Goal: Task Accomplishment & Management: Manage account settings

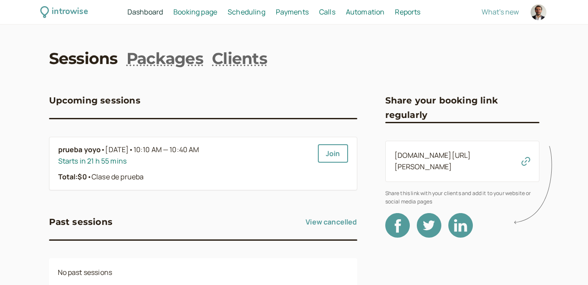
click at [198, 14] on span "Booking page" at bounding box center [195, 12] width 44 height 10
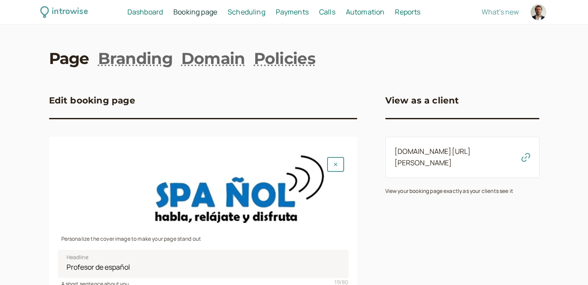
click at [191, 11] on span "Booking page" at bounding box center [195, 12] width 44 height 10
click at [142, 12] on span "Dashboard" at bounding box center [144, 12] width 35 height 10
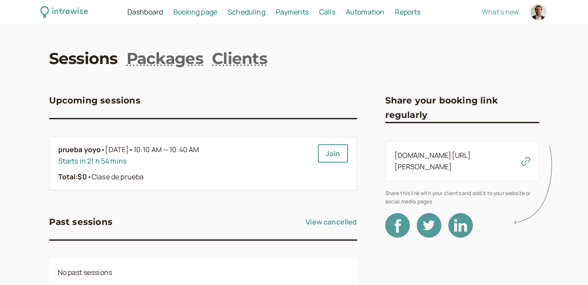
click at [241, 12] on span "Scheduling" at bounding box center [247, 12] width 38 height 10
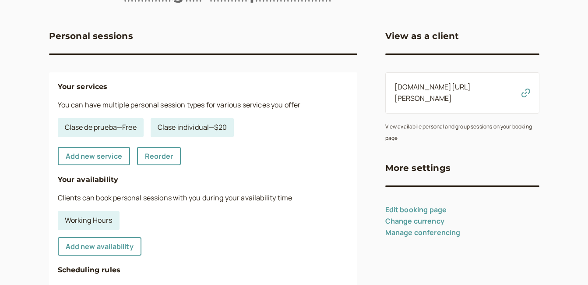
scroll to position [64, 0]
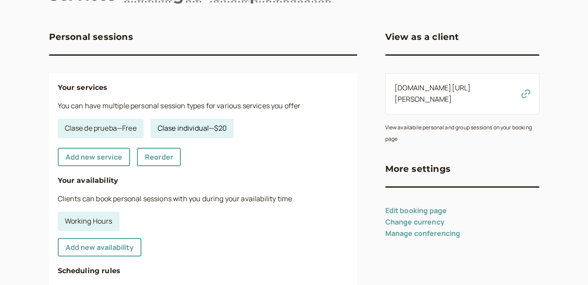
click at [186, 127] on link "Clase individual — $20" at bounding box center [192, 128] width 83 height 19
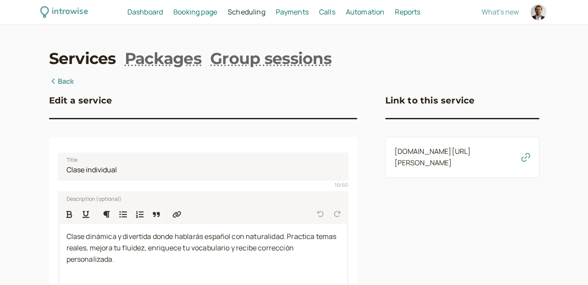
click at [59, 81] on link "Back" at bounding box center [61, 81] width 25 height 11
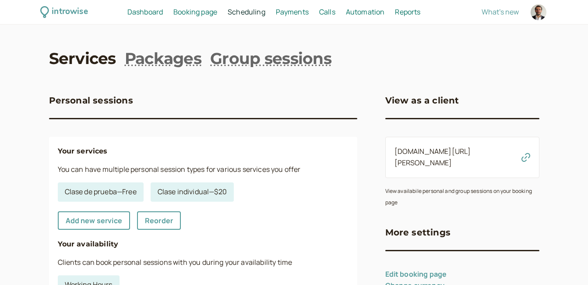
click at [289, 11] on span "Payments" at bounding box center [292, 12] width 33 height 10
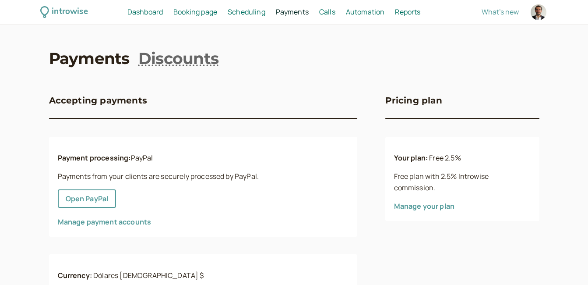
click at [247, 14] on span "Scheduling" at bounding box center [247, 12] width 38 height 10
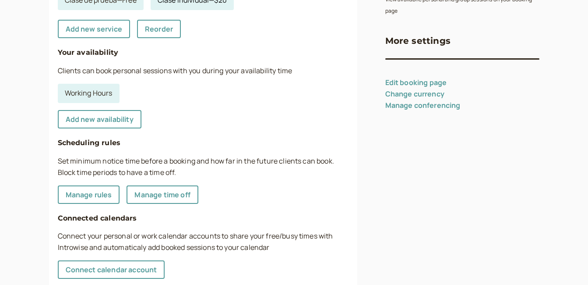
scroll to position [107, 0]
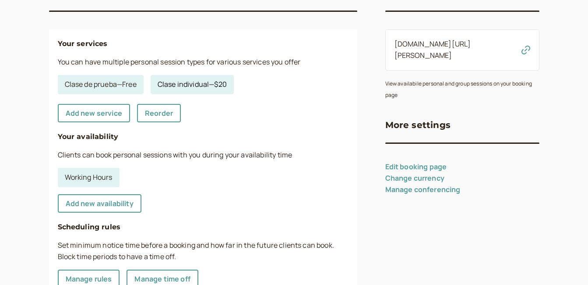
click at [197, 89] on link "Clase individual — $20" at bounding box center [192, 84] width 83 height 19
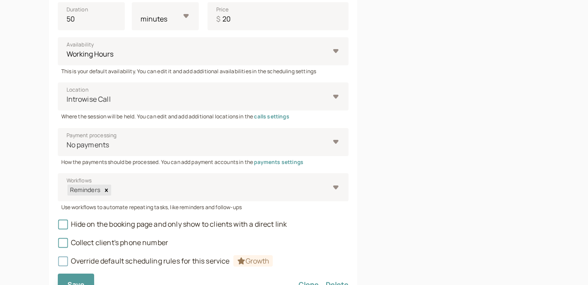
scroll to position [300, 0]
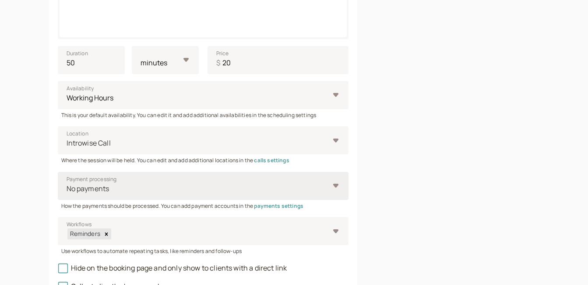
click at [337, 184] on div "No payments" at bounding box center [203, 186] width 291 height 28
click at [67, 184] on input "Payment processing No payments" at bounding box center [66, 189] width 1 height 10
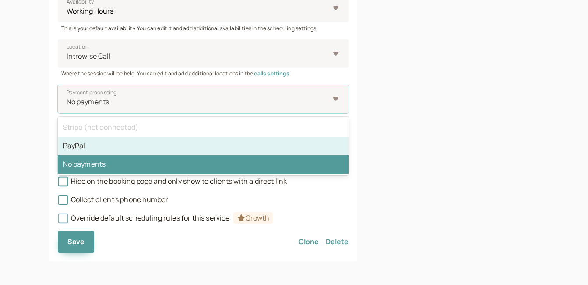
scroll to position [388, 0]
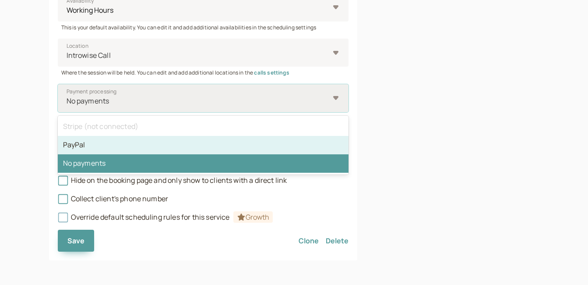
click at [72, 145] on div "PayPal" at bounding box center [203, 145] width 291 height 18
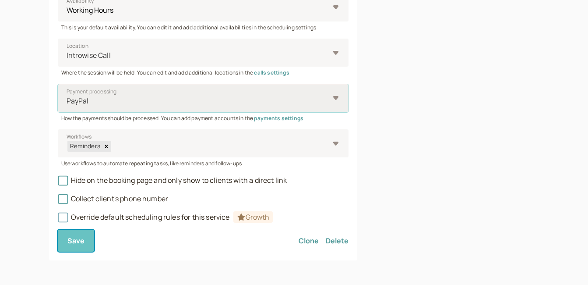
click at [77, 243] on span "Save" at bounding box center [76, 241] width 18 height 10
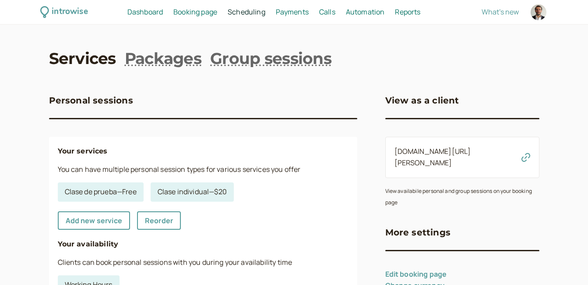
click at [135, 12] on span "Dashboard" at bounding box center [144, 12] width 35 height 10
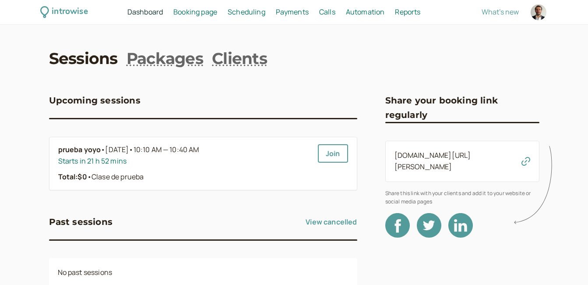
click at [194, 13] on span "Booking page" at bounding box center [195, 12] width 44 height 10
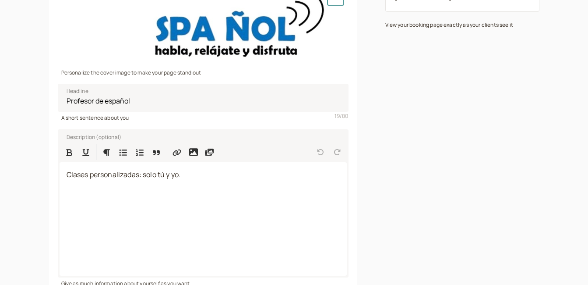
scroll to position [231, 0]
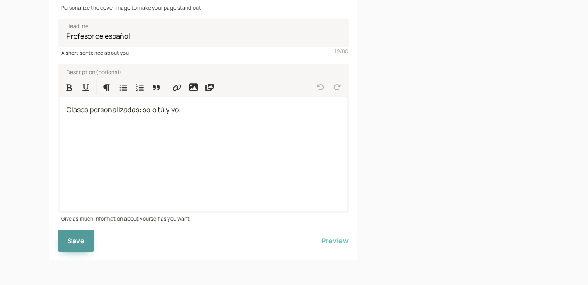
click at [338, 241] on button "Preview" at bounding box center [335, 241] width 27 height 22
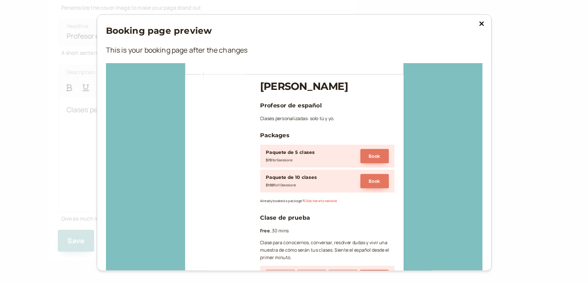
scroll to position [0, 0]
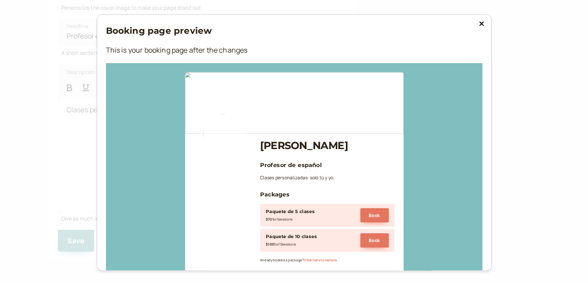
click at [479, 24] on icon at bounding box center [481, 23] width 5 height 7
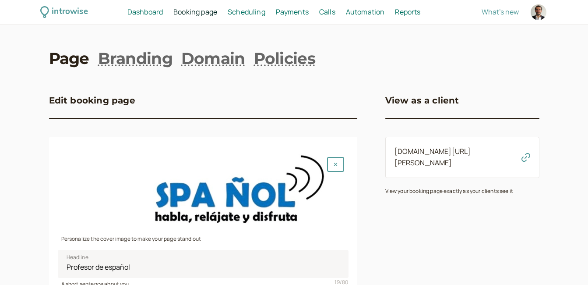
click at [138, 11] on span "Dashboard" at bounding box center [144, 12] width 35 height 10
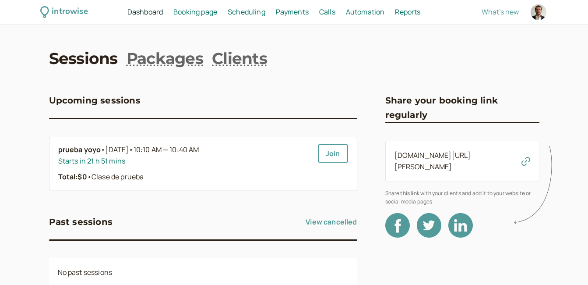
click at [76, 60] on link "Sessions" at bounding box center [83, 58] width 69 height 22
click at [194, 11] on span "Booking page" at bounding box center [195, 12] width 44 height 10
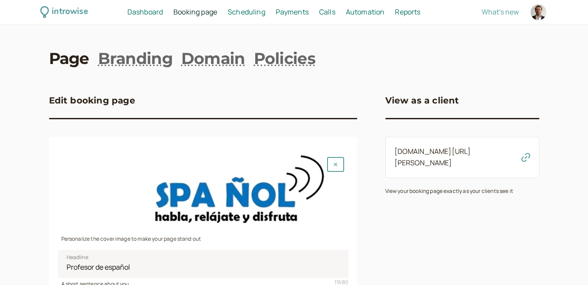
click at [67, 58] on link "Page" at bounding box center [69, 58] width 40 height 22
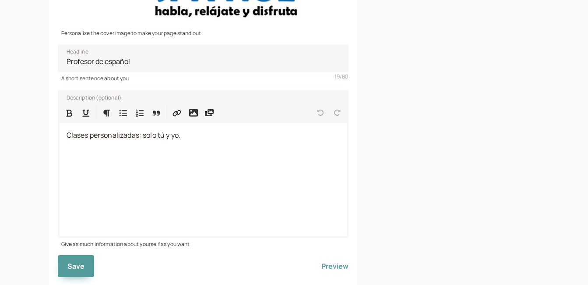
scroll to position [231, 0]
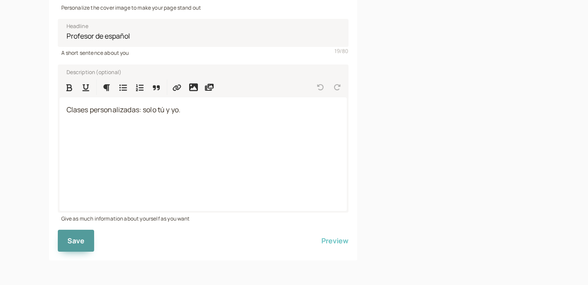
click at [332, 242] on button "Preview" at bounding box center [335, 241] width 27 height 22
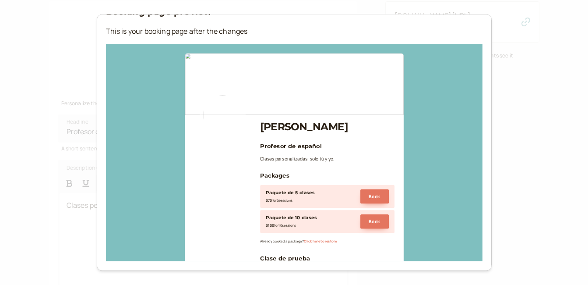
scroll to position [0, 0]
click at [15, 109] on div "Booking page preview This is your booking page after the changes Gustavo Freire…" at bounding box center [294, 142] width 588 height 285
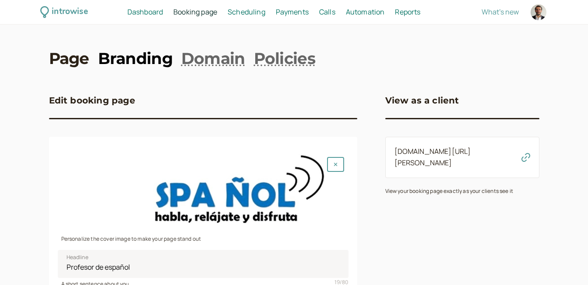
click at [137, 57] on link "Branding" at bounding box center [135, 58] width 74 height 22
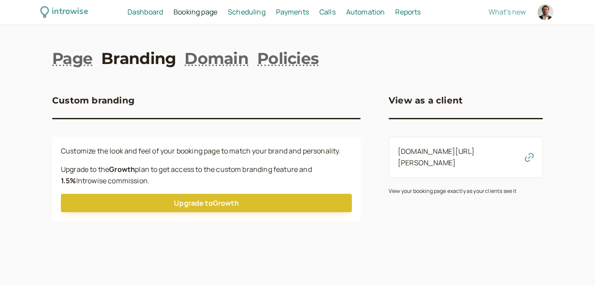
click at [234, 12] on span "Scheduling" at bounding box center [247, 12] width 38 height 10
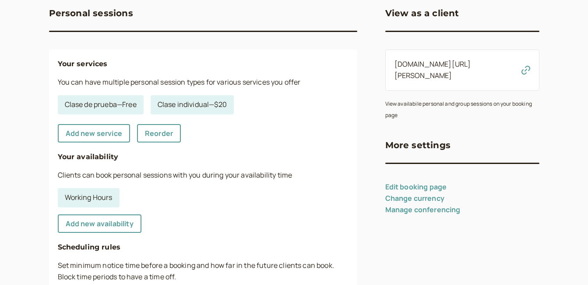
scroll to position [88, 0]
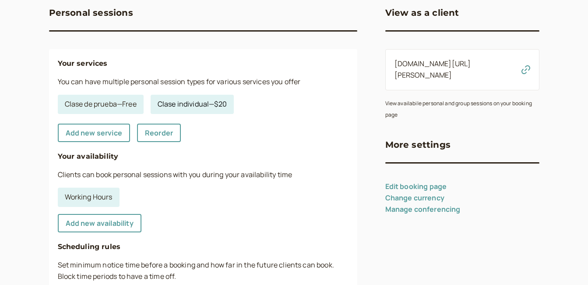
click at [195, 106] on link "Clase individual — $20" at bounding box center [192, 104] width 83 height 19
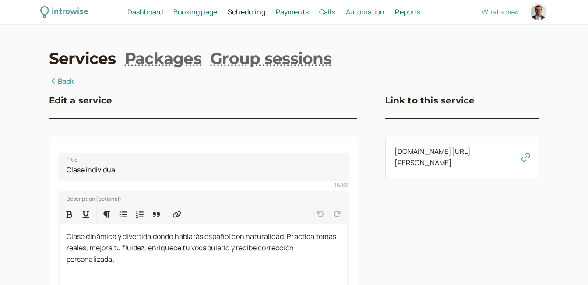
click at [418, 154] on link "[DOMAIN_NAME][URL][PERSON_NAME]" at bounding box center [433, 156] width 77 height 21
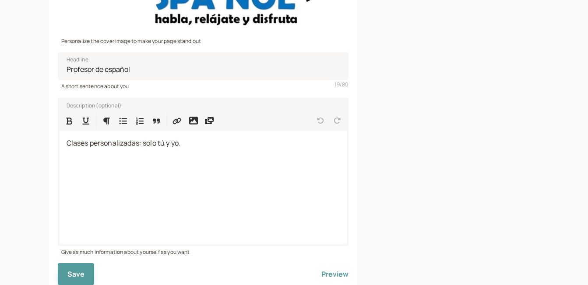
scroll to position [231, 0]
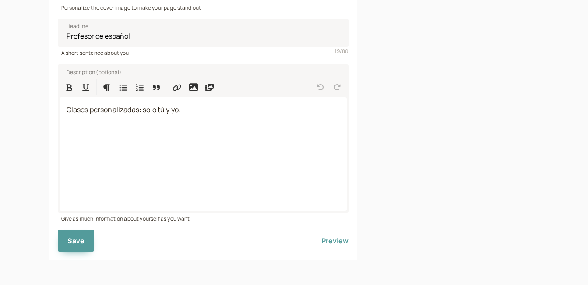
click at [22, 76] on div "introwise Dashboard Dashboard Booking page Booking Scheduling Scheduling Paymen…" at bounding box center [294, 27] width 588 height 516
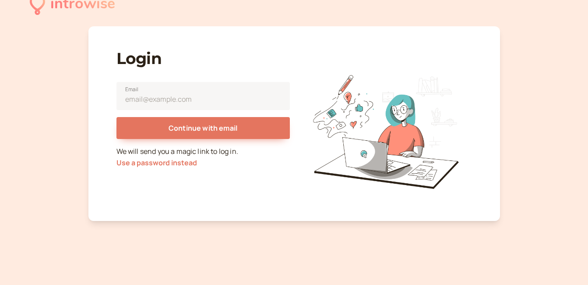
scroll to position [18, 0]
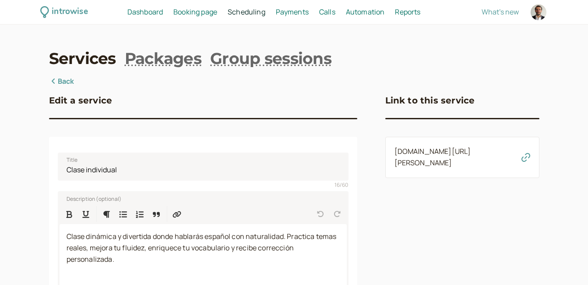
click at [539, 15] on div at bounding box center [539, 12] width 16 height 16
select select "America/[GEOGRAPHIC_DATA]"
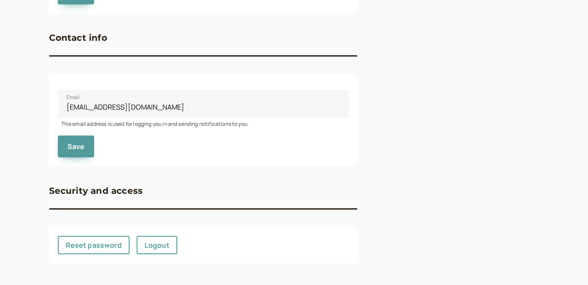
scroll to position [428, 0]
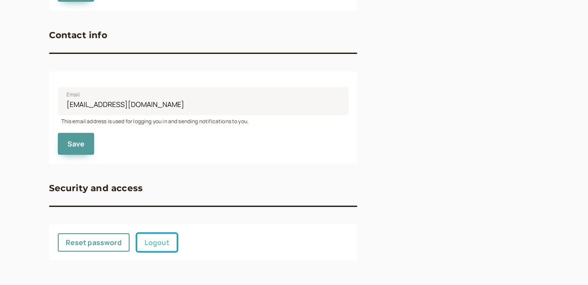
click at [161, 244] on link "Logout" at bounding box center [157, 242] width 41 height 18
